Goal: Information Seeking & Learning: Learn about a topic

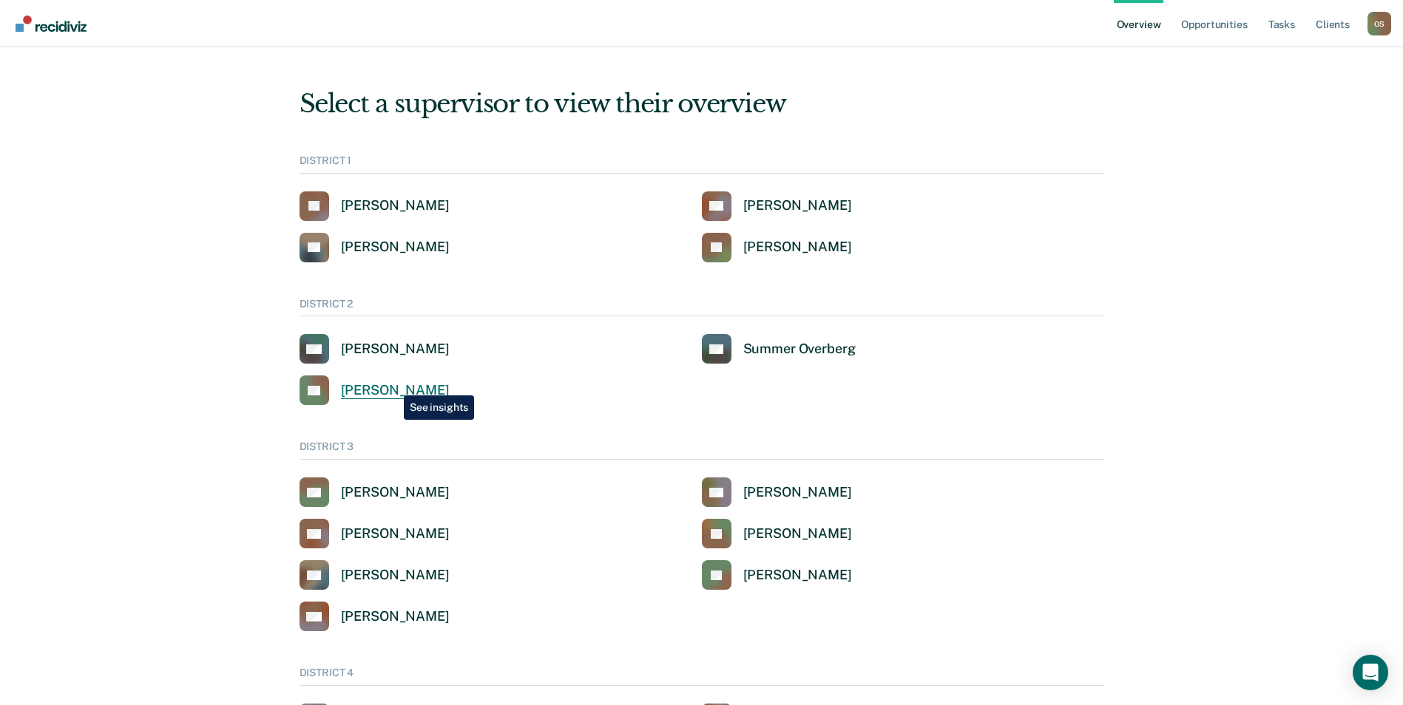
click at [393, 384] on div "[PERSON_NAME]" at bounding box center [395, 390] width 109 height 17
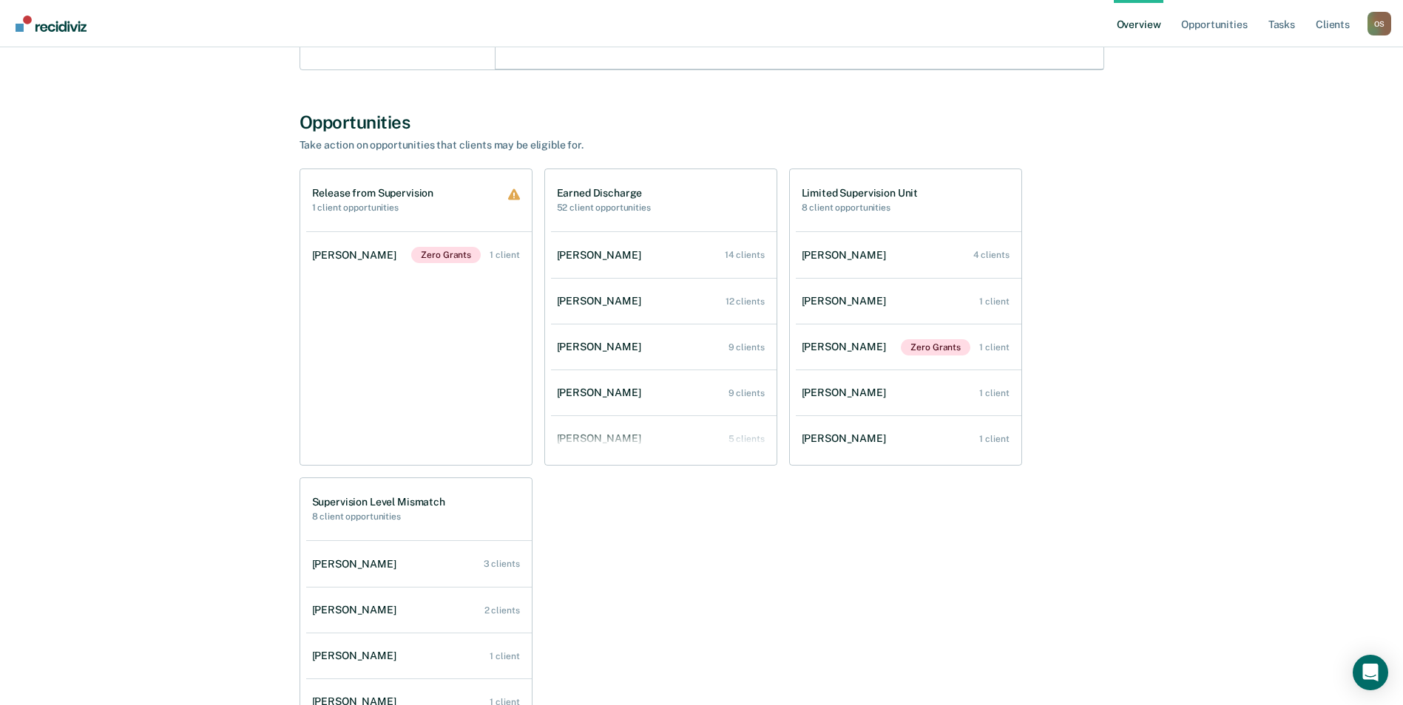
scroll to position [1183, 0]
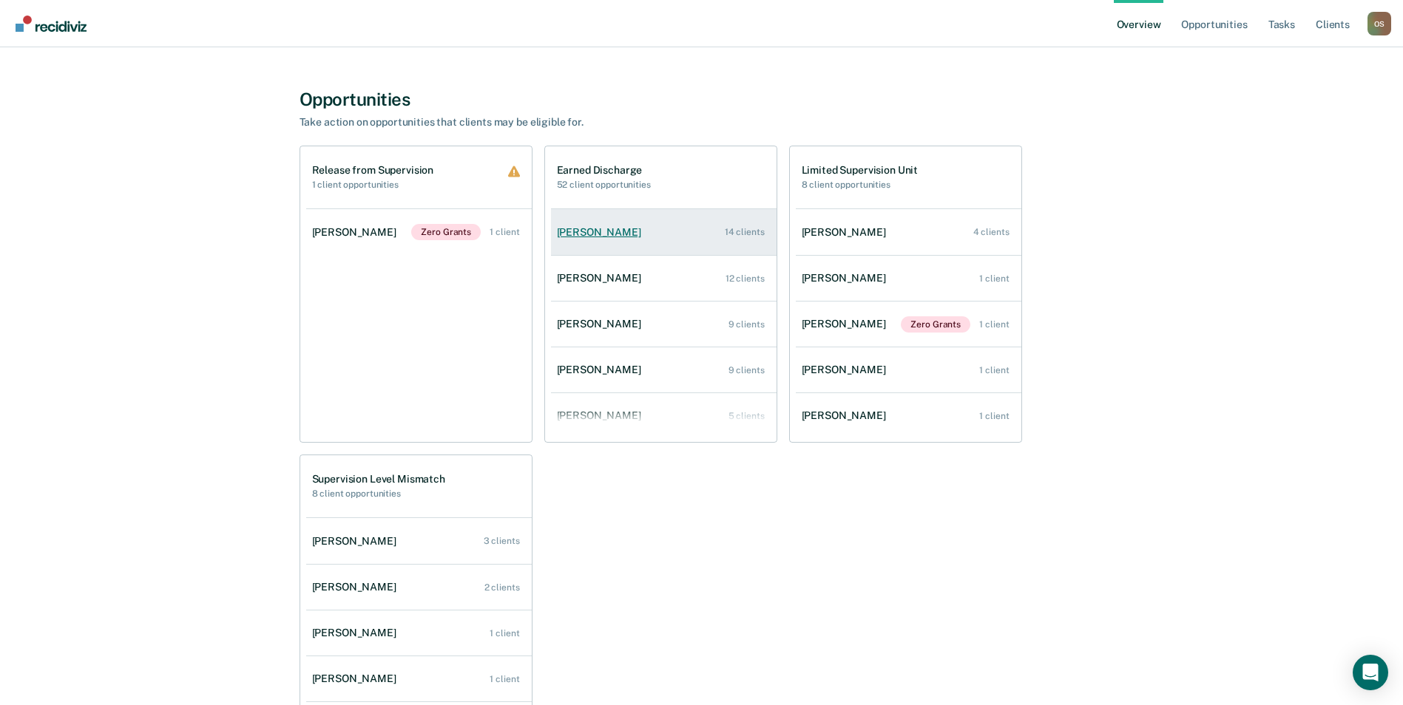
click at [608, 234] on div "[PERSON_NAME]" at bounding box center [602, 232] width 90 height 13
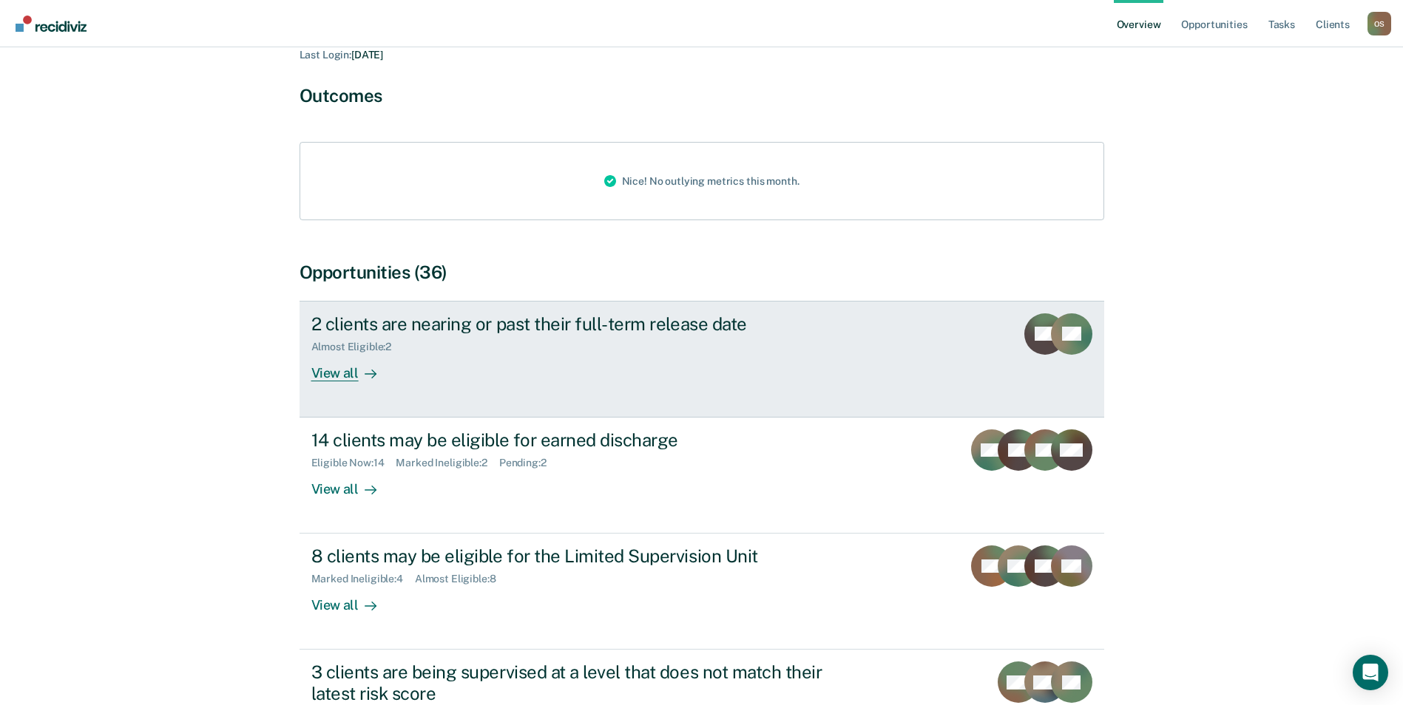
scroll to position [222, 0]
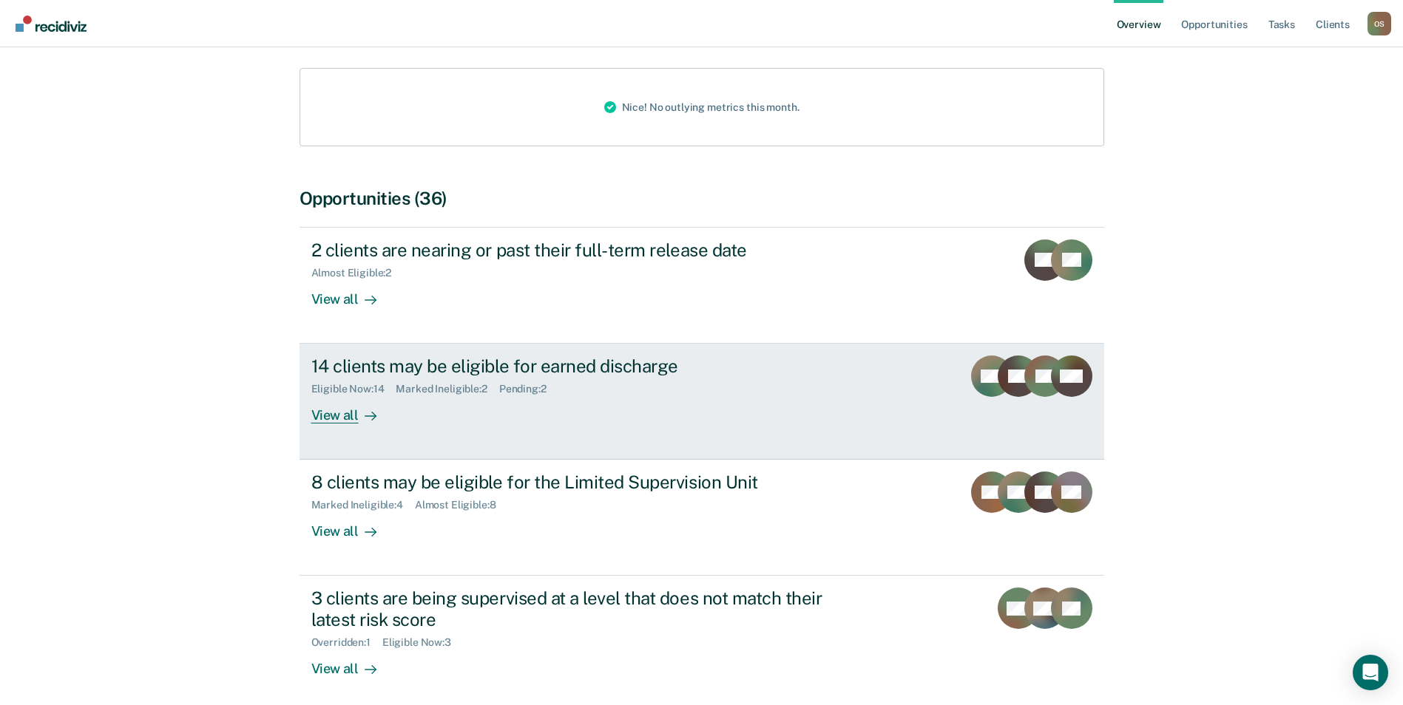
click at [340, 396] on div "View all" at bounding box center [352, 410] width 83 height 29
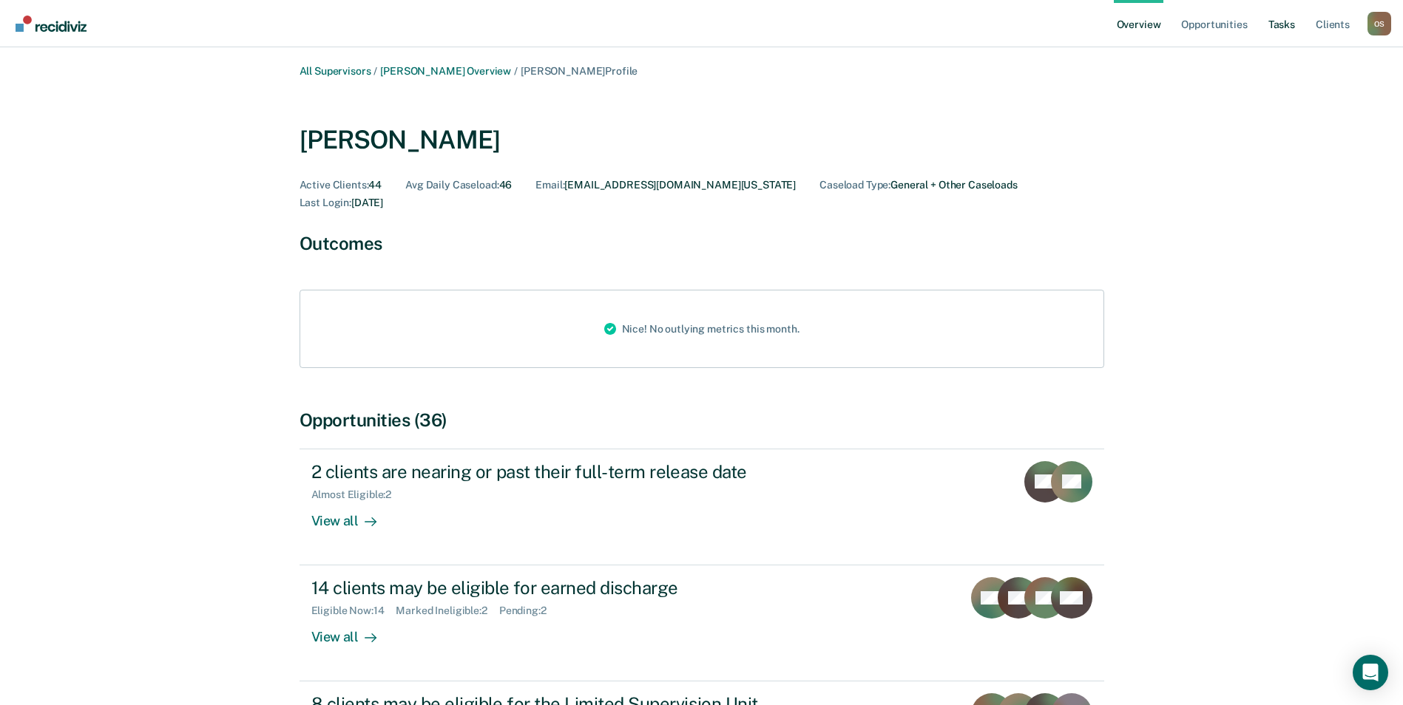
click at [1277, 17] on link "Tasks" at bounding box center [1281, 23] width 33 height 47
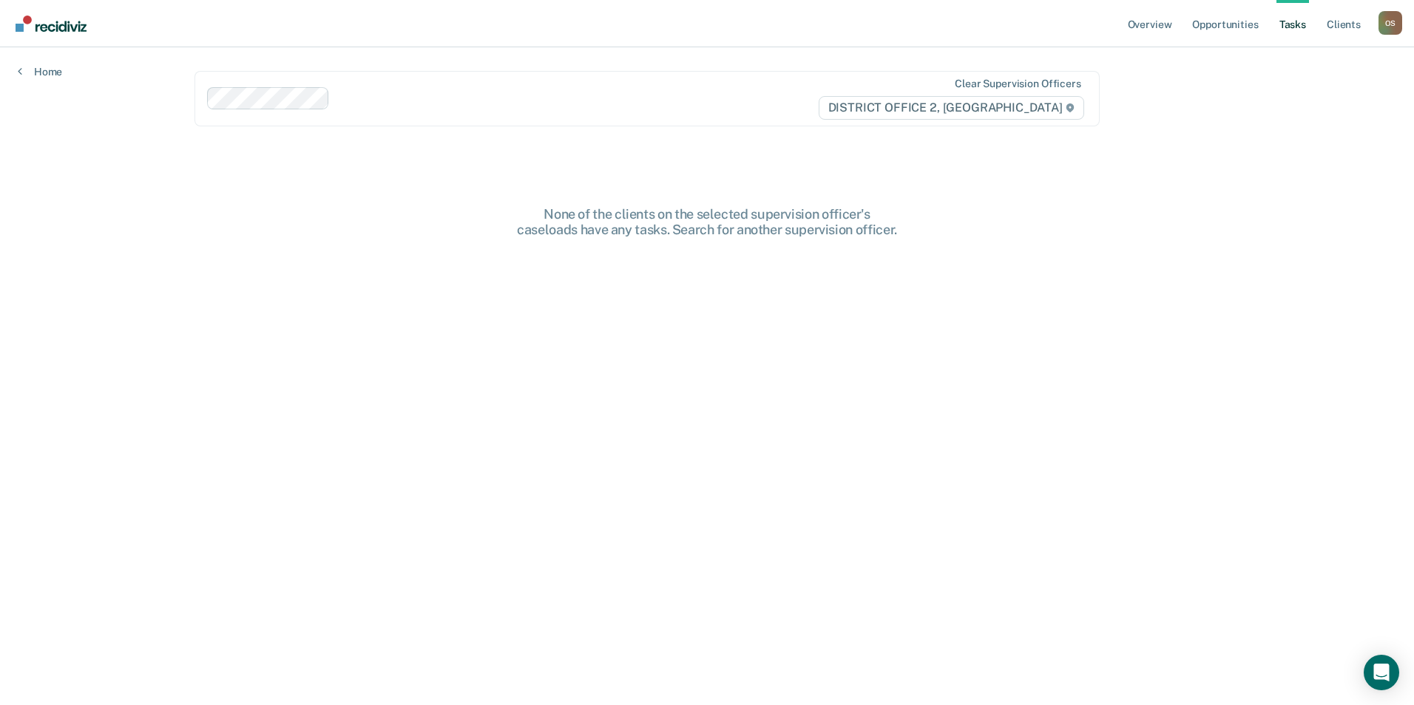
click at [1292, 17] on link "Tasks" at bounding box center [1292, 23] width 33 height 47
click at [1220, 25] on link "Opportunities" at bounding box center [1225, 23] width 72 height 47
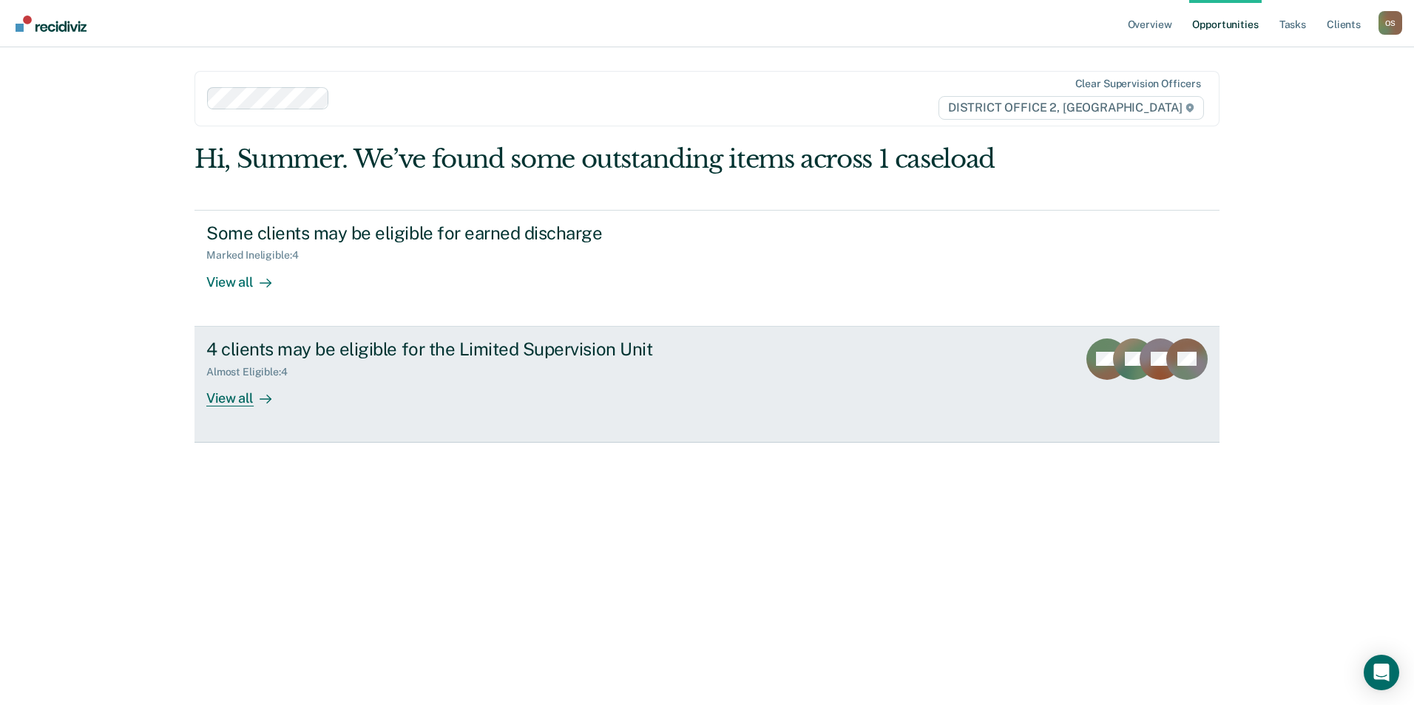
click at [475, 356] on div "4 clients may be eligible for the Limited Supervision Unit" at bounding box center [465, 349] width 519 height 21
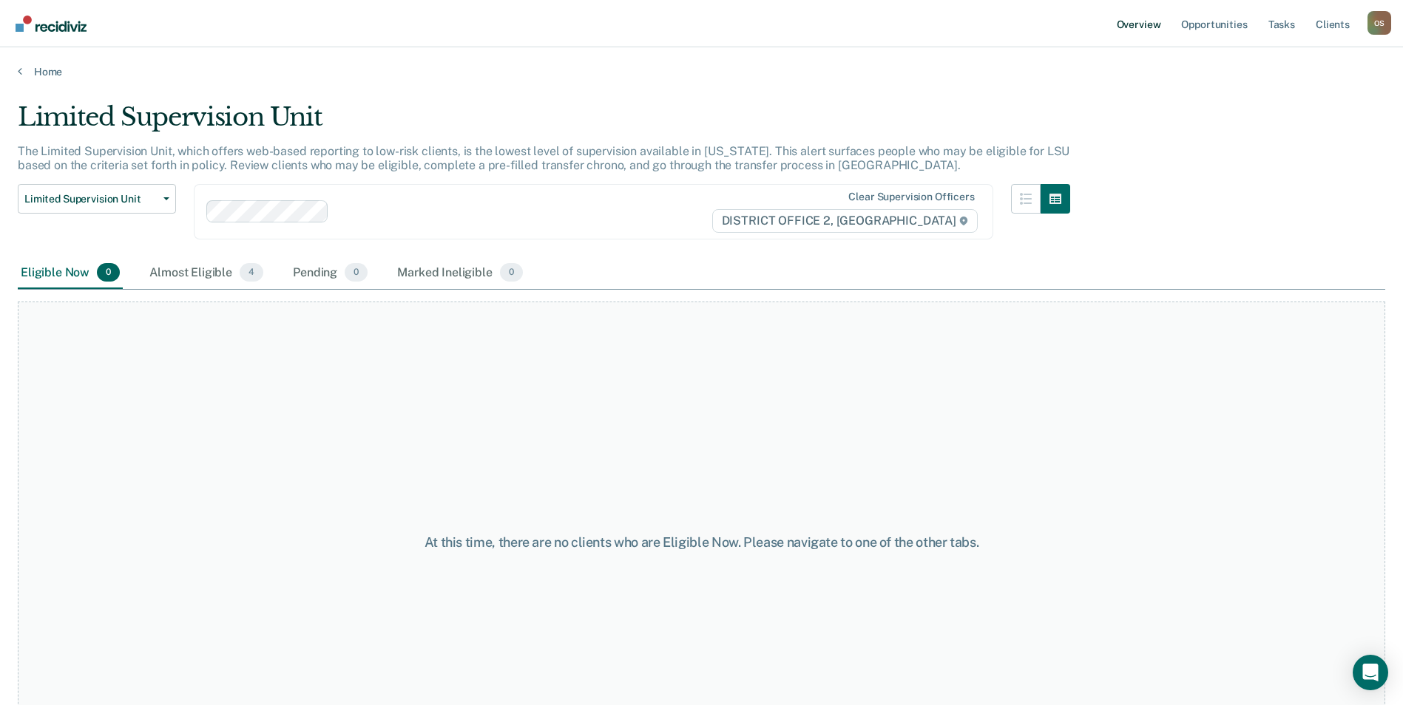
click at [1145, 27] on link "Overview" at bounding box center [1139, 23] width 50 height 47
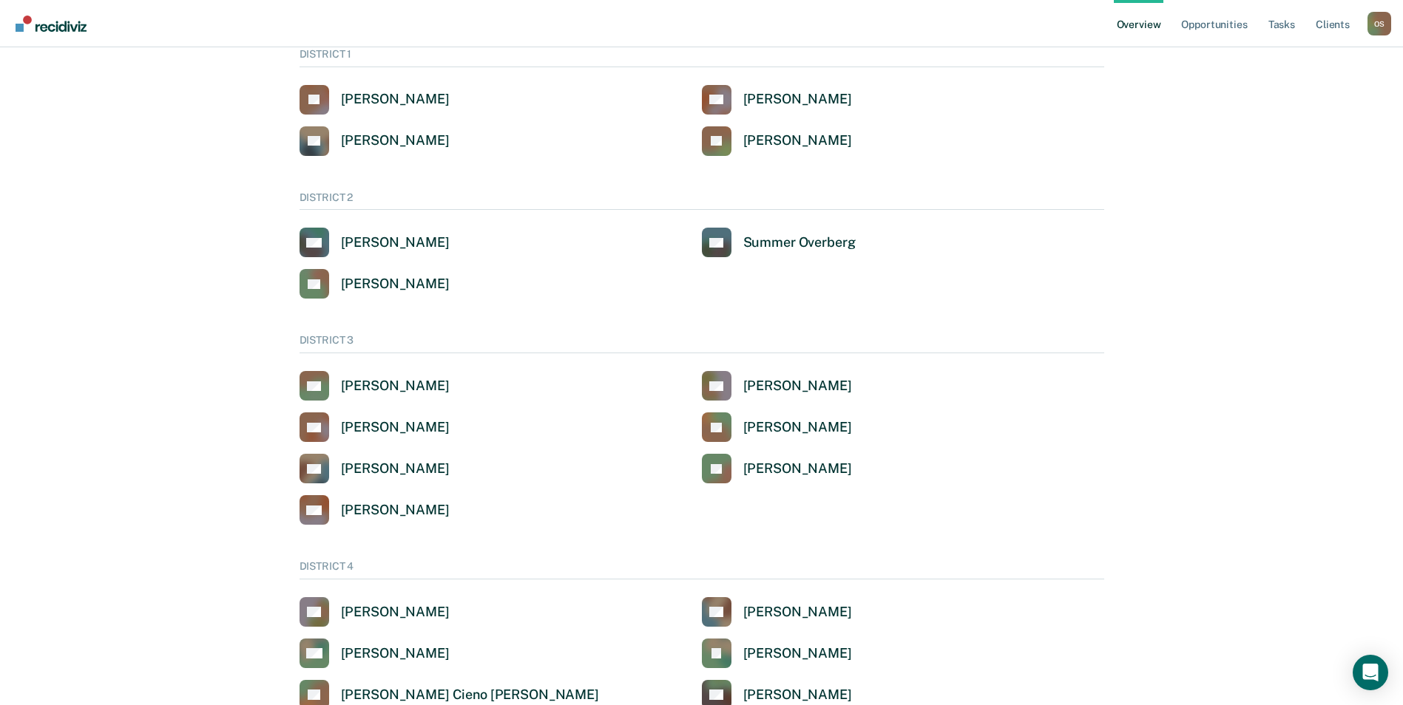
scroll to position [148, 0]
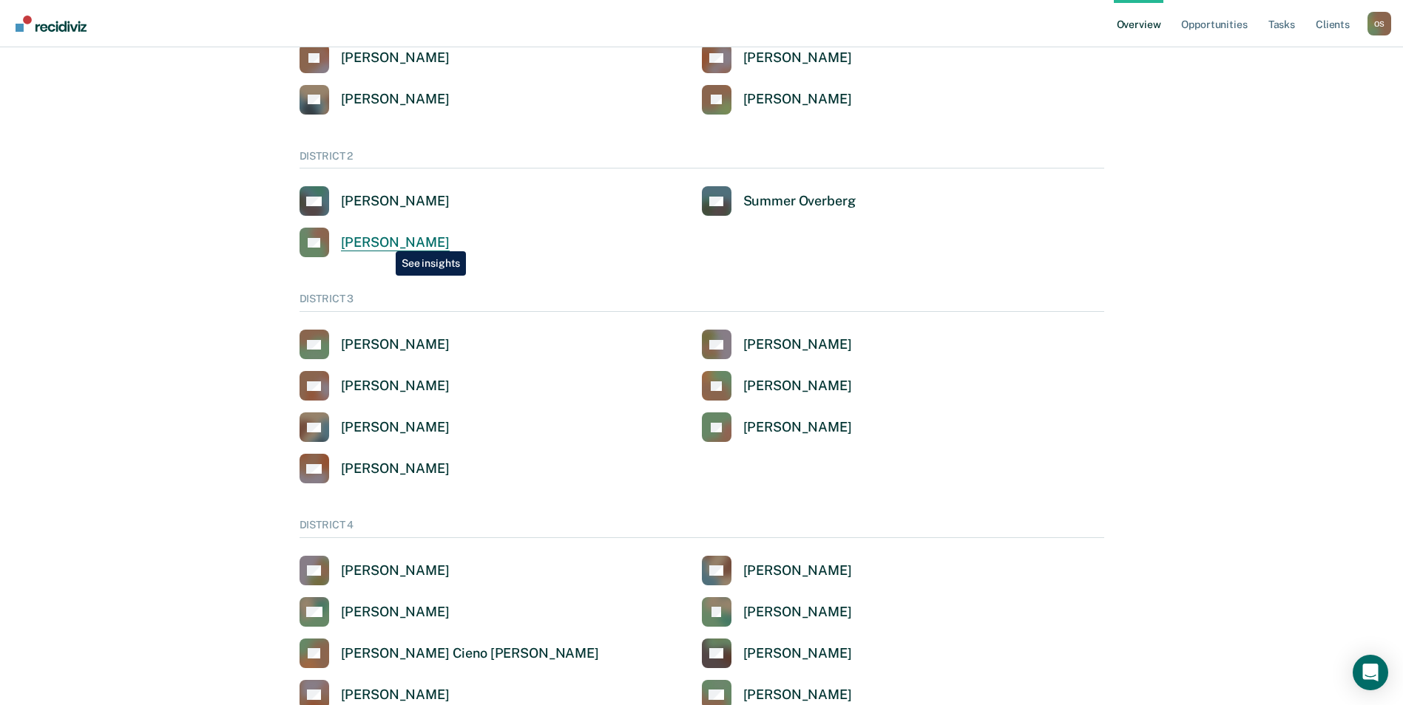
click at [384, 240] on div "[PERSON_NAME]" at bounding box center [395, 242] width 109 height 17
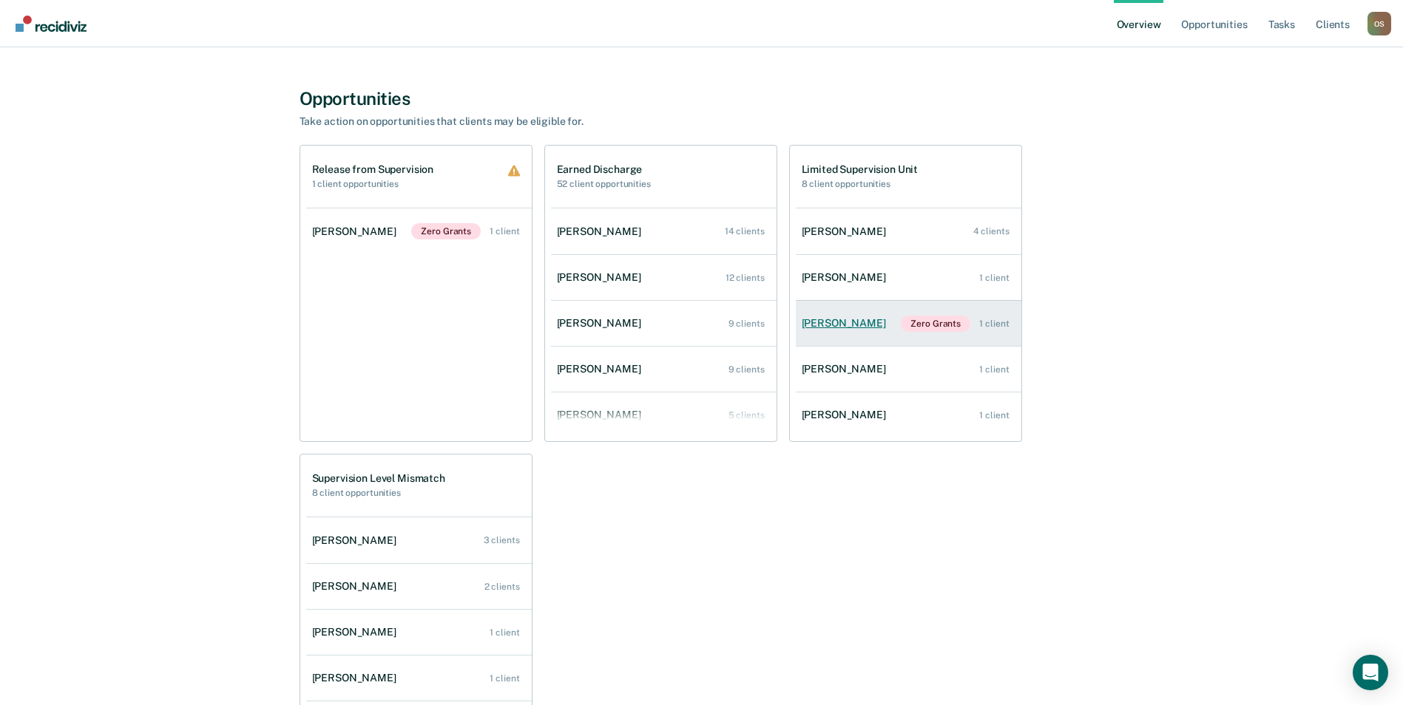
scroll to position [1183, 0]
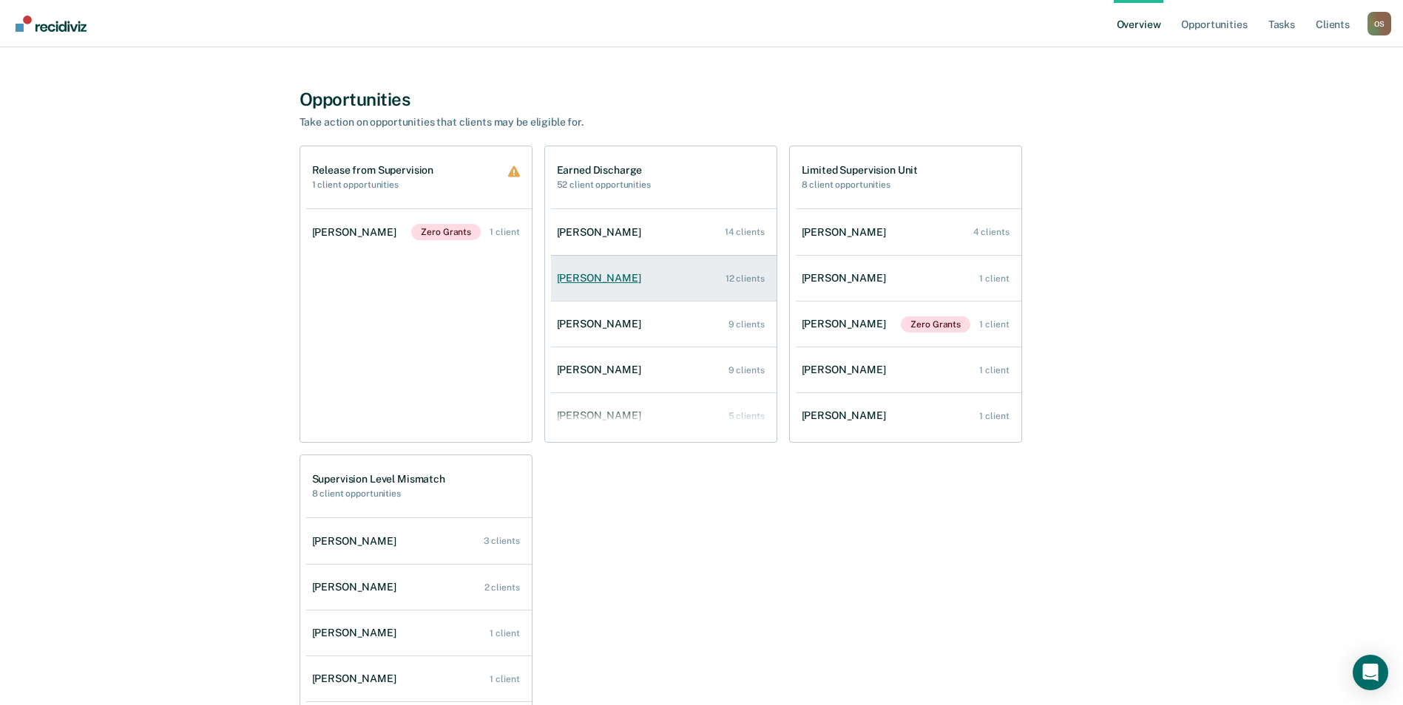
click at [605, 282] on div "[PERSON_NAME]" at bounding box center [602, 278] width 90 height 13
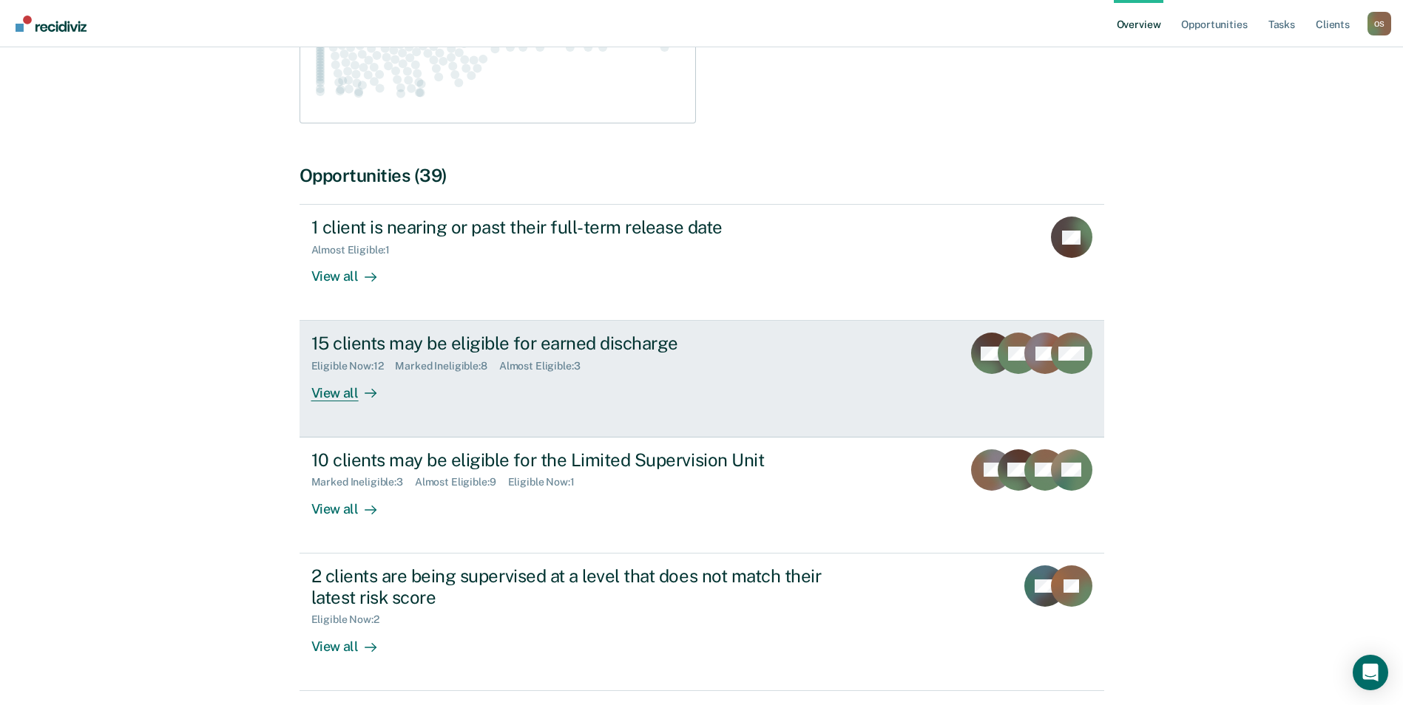
scroll to position [370, 0]
click at [636, 365] on div "15 clients may be eligible for earned discharge Eligible Now : 12 Marked Inelig…" at bounding box center [588, 367] width 555 height 68
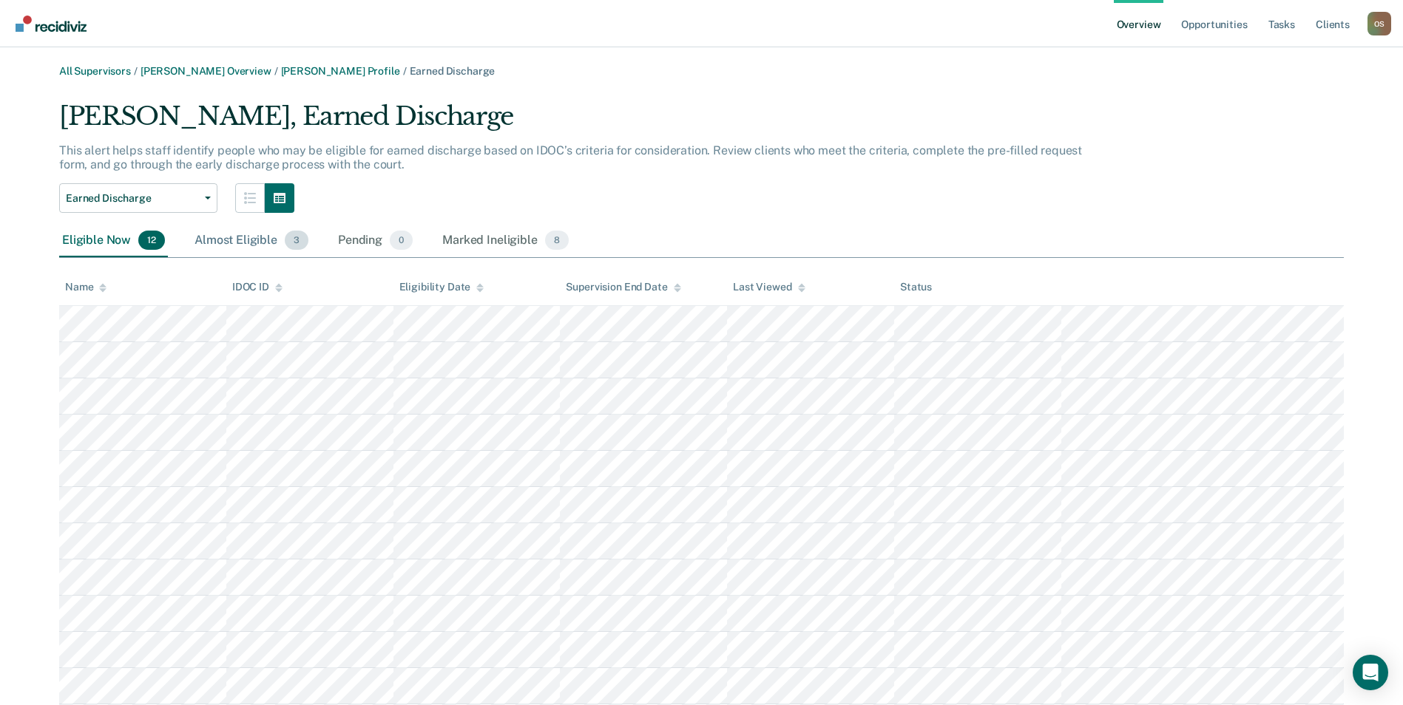
click at [240, 236] on div "Almost Eligible 3" at bounding box center [252, 241] width 120 height 33
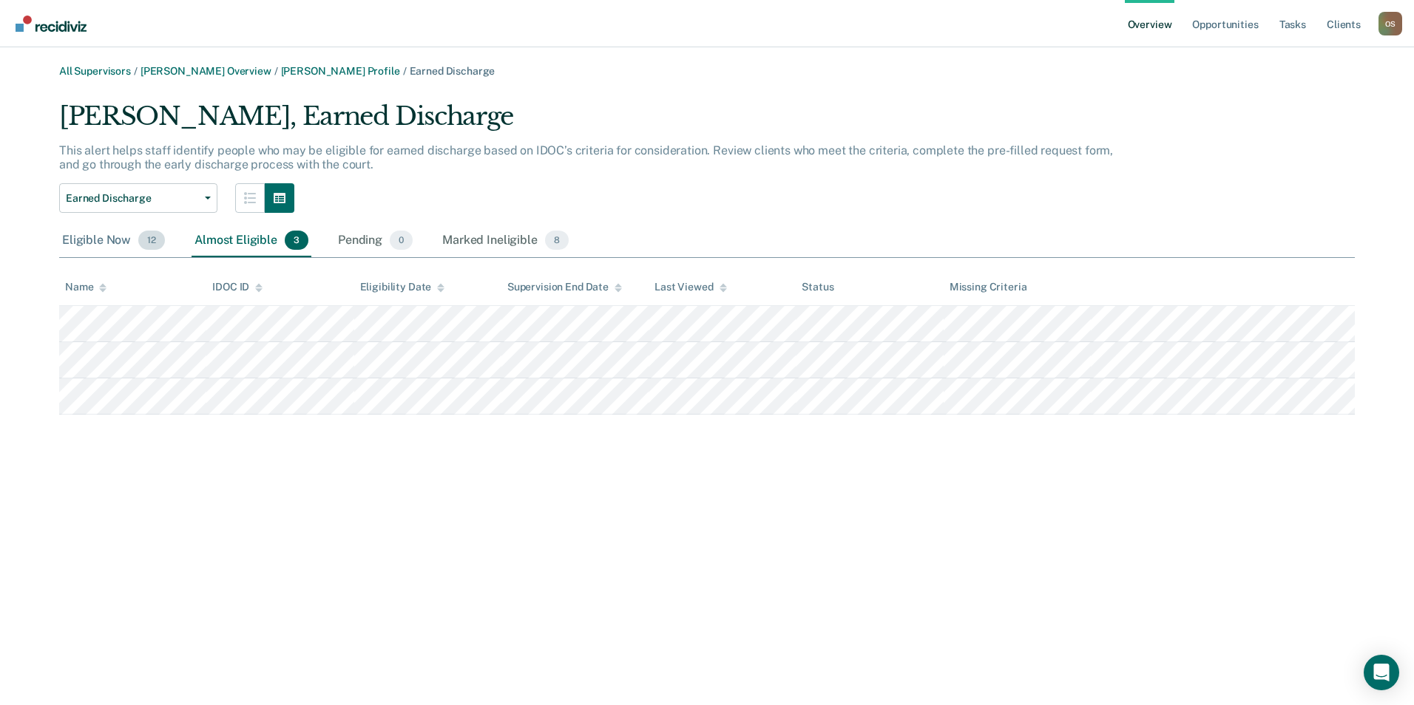
click at [100, 237] on div "Eligible Now 12" at bounding box center [113, 241] width 109 height 33
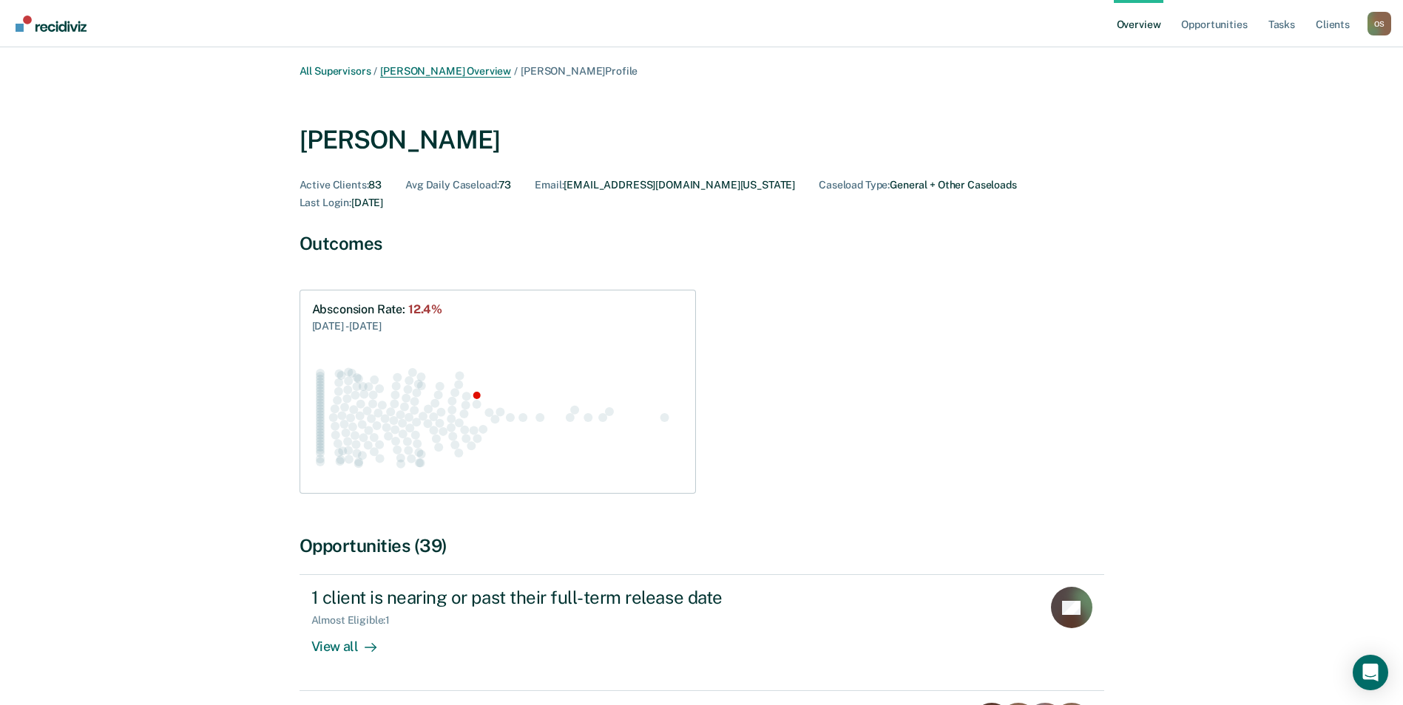
click at [483, 68] on link "[PERSON_NAME] Overview" at bounding box center [445, 71] width 131 height 13
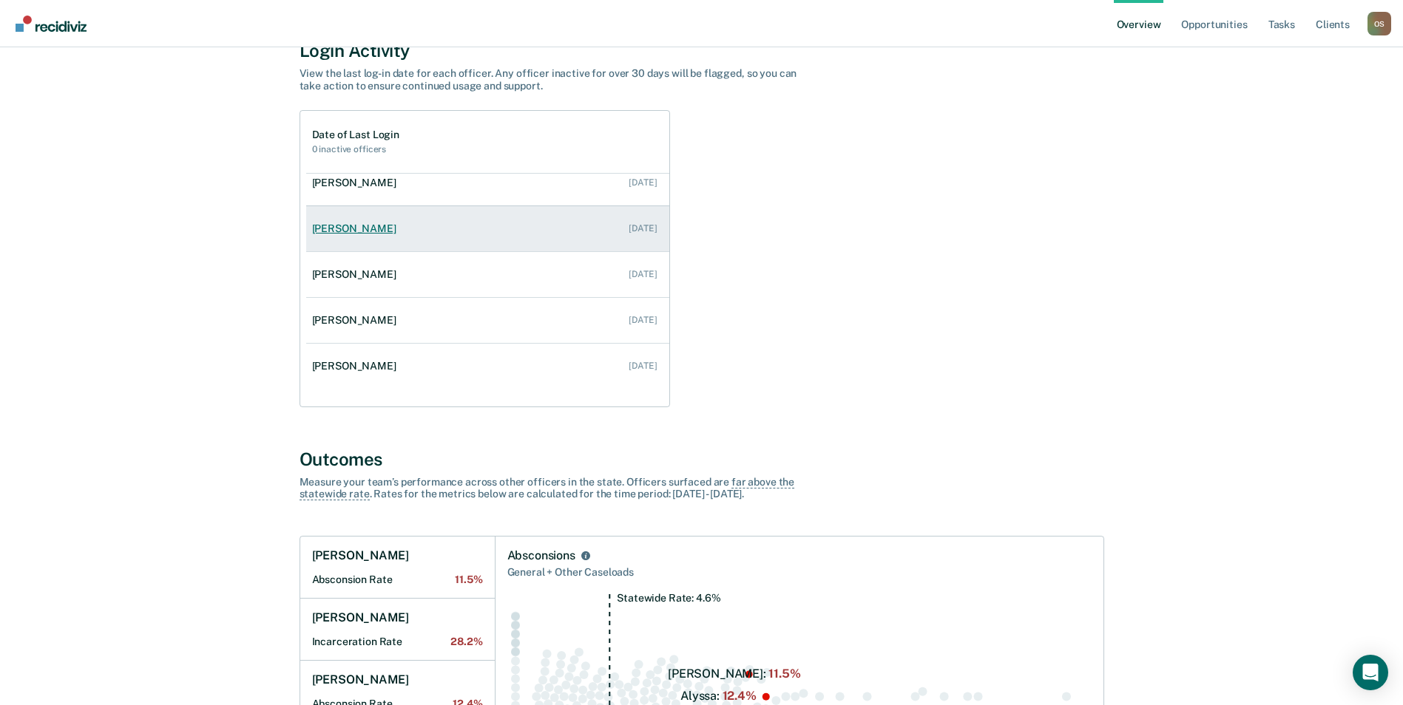
scroll to position [148, 0]
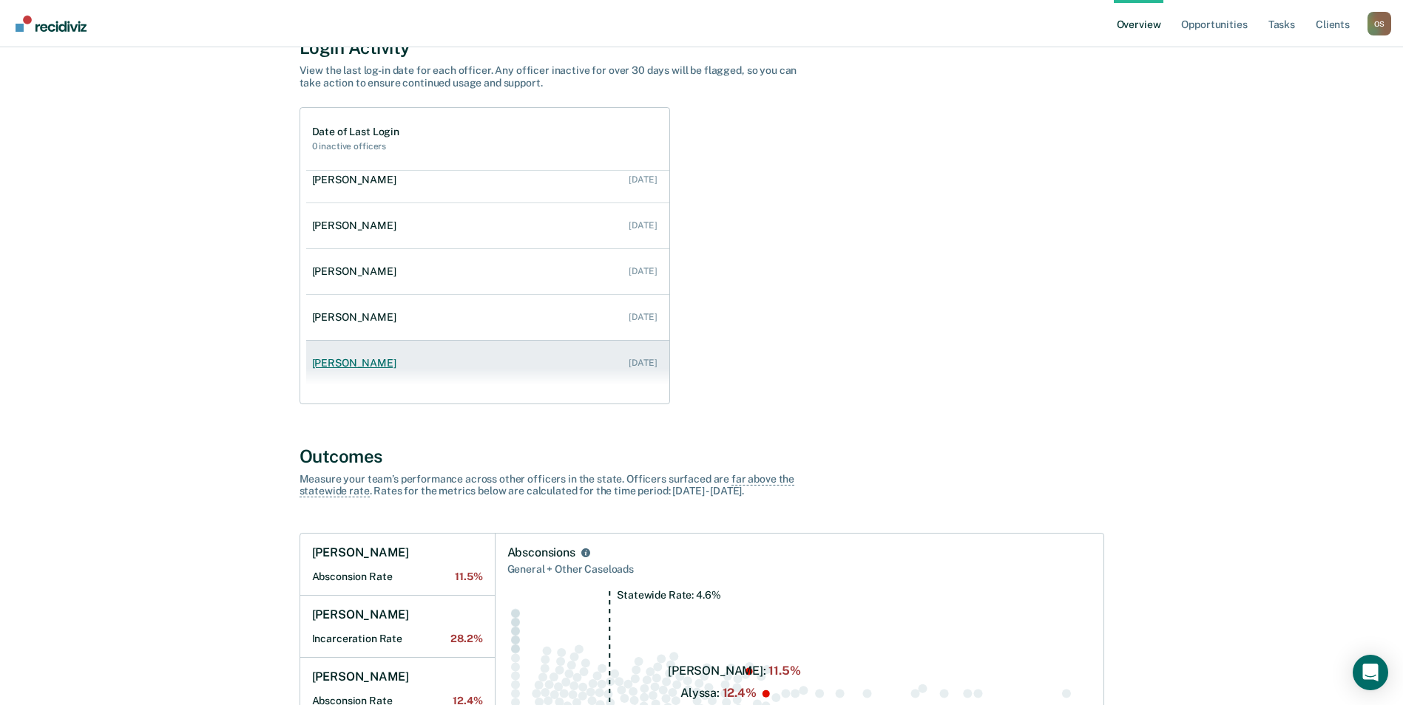
click at [363, 373] on link "[PERSON_NAME] [DATE]" at bounding box center [487, 363] width 363 height 42
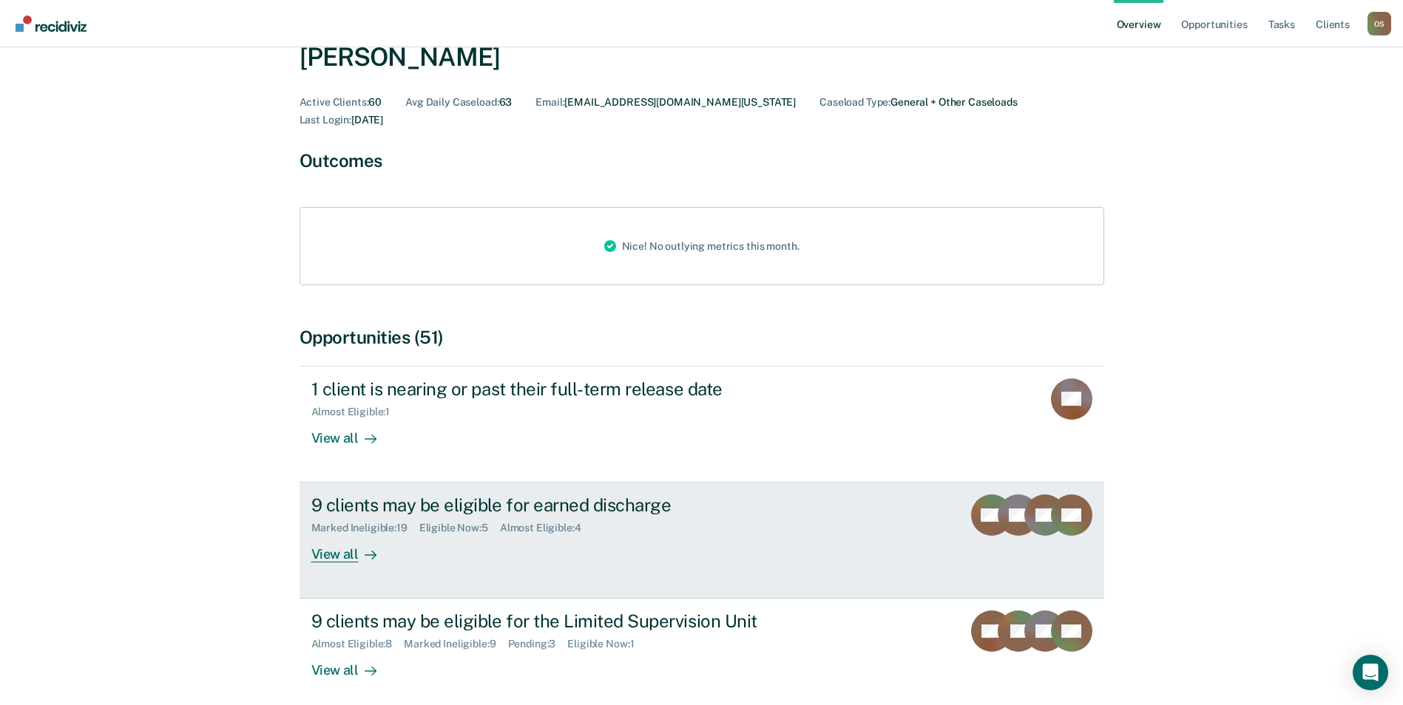
scroll to position [222, 0]
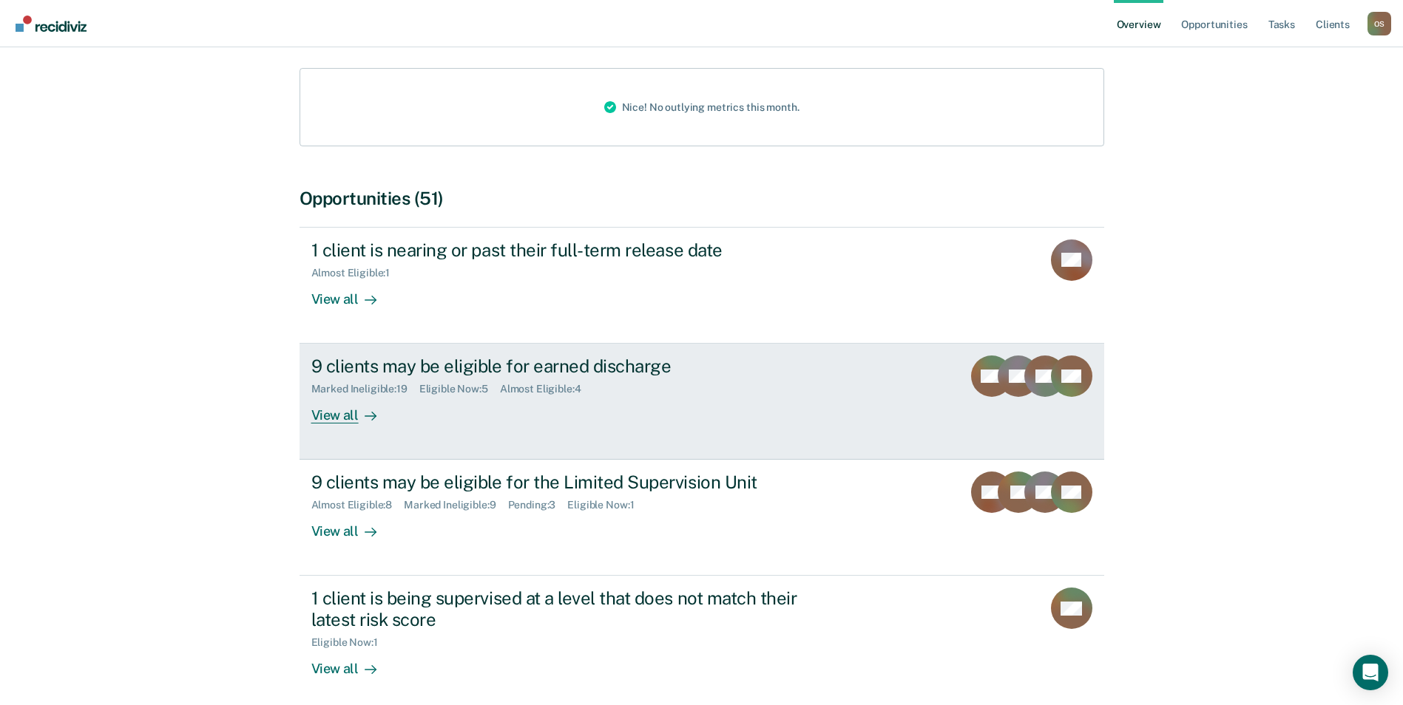
click at [559, 356] on div "9 clients may be eligible for earned discharge" at bounding box center [570, 366] width 519 height 21
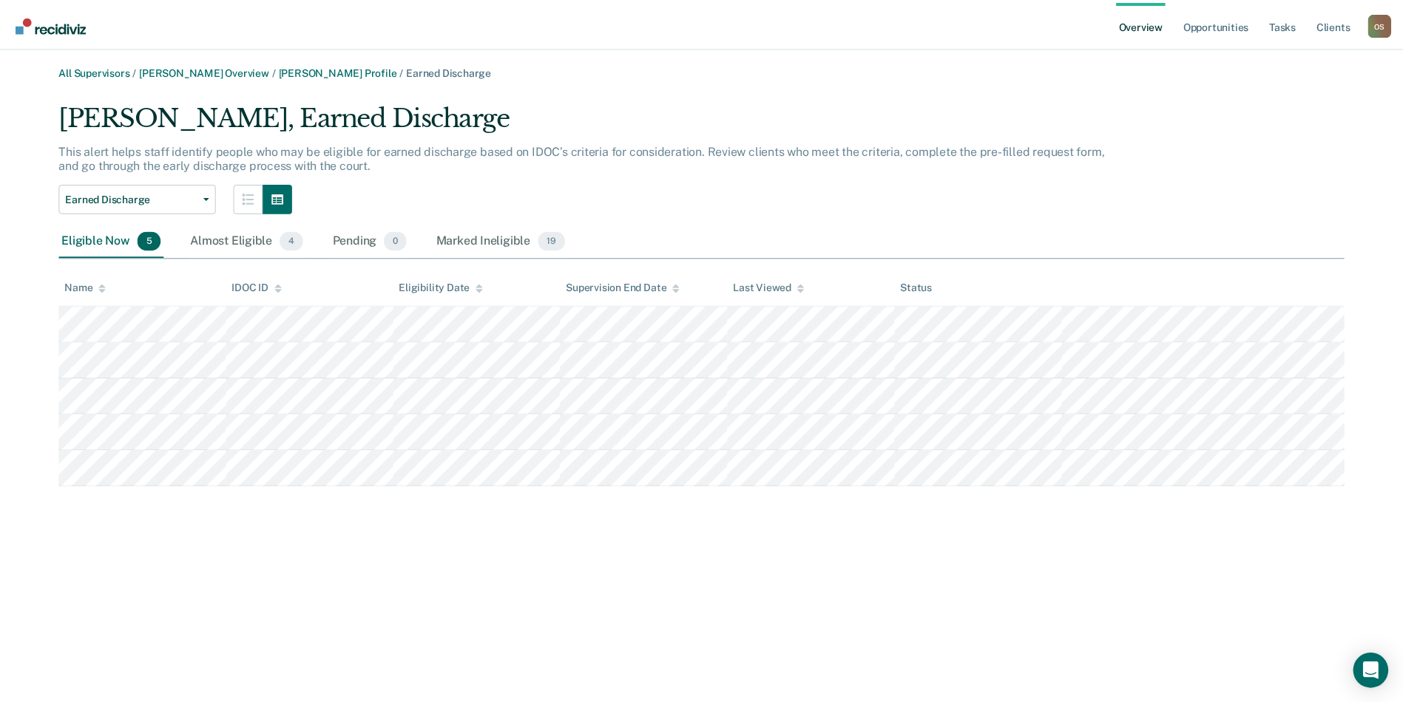
scroll to position [222, 0]
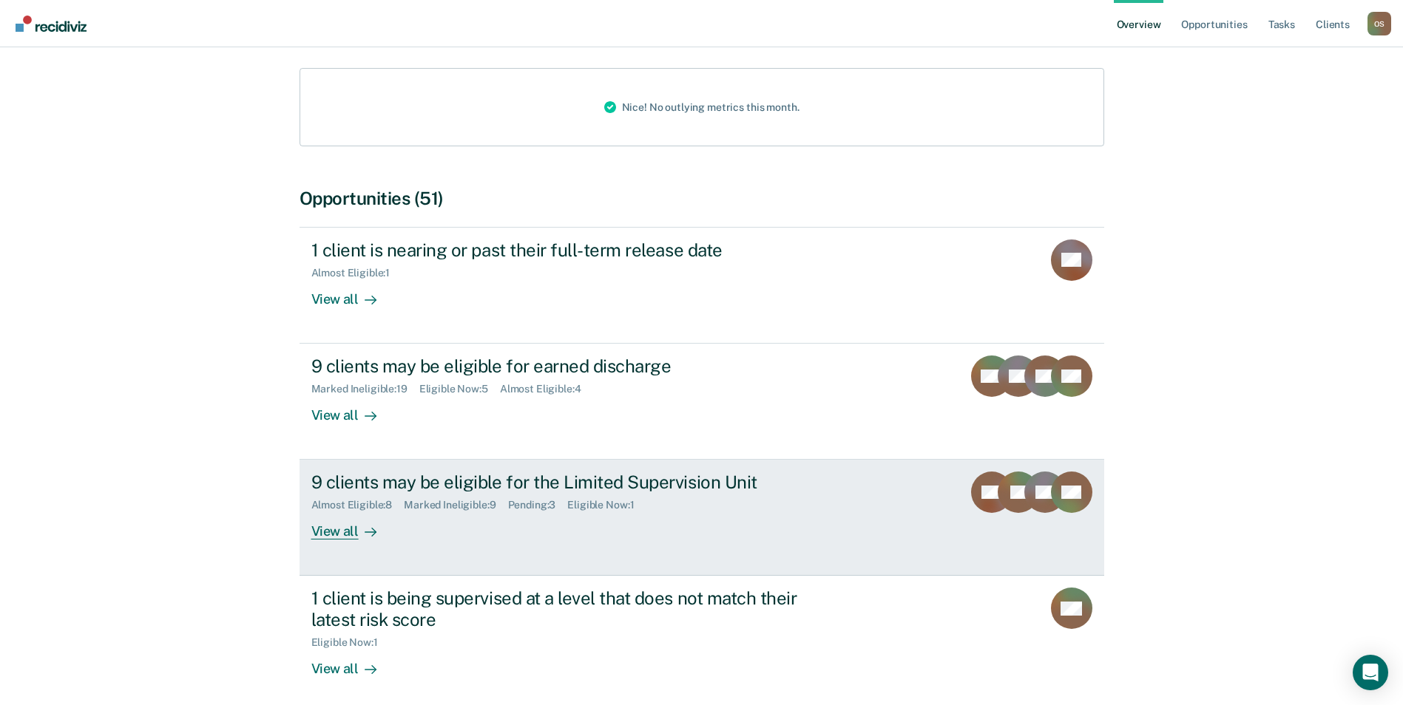
click at [626, 472] on div "9 clients may be eligible for the Limited Supervision Unit" at bounding box center [570, 482] width 519 height 21
